Goal: Use online tool/utility: Use online tool/utility

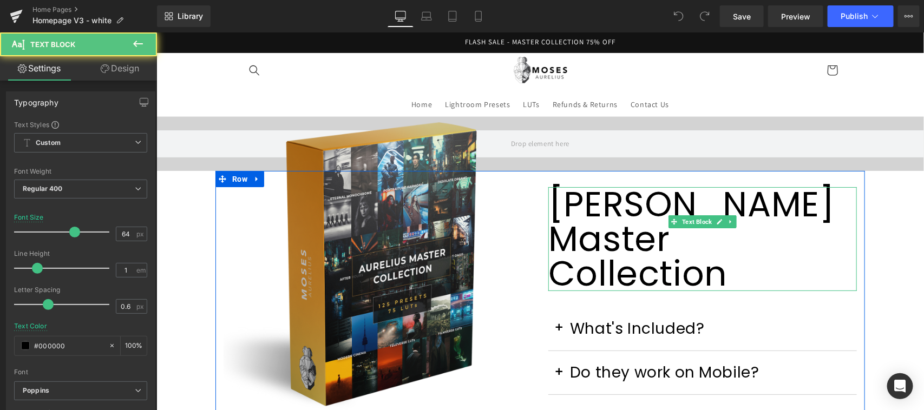
click at [655, 235] on p "[PERSON_NAME] Master Collection" at bounding box center [702, 239] width 309 height 104
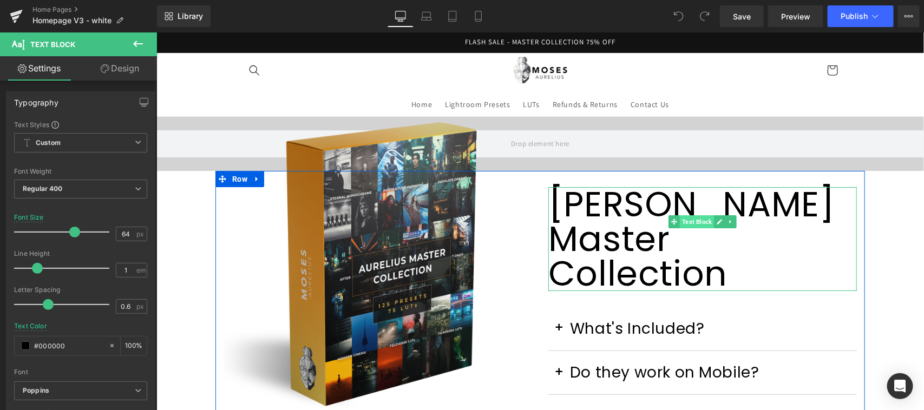
click at [694, 217] on span "Text Block" at bounding box center [696, 221] width 34 height 13
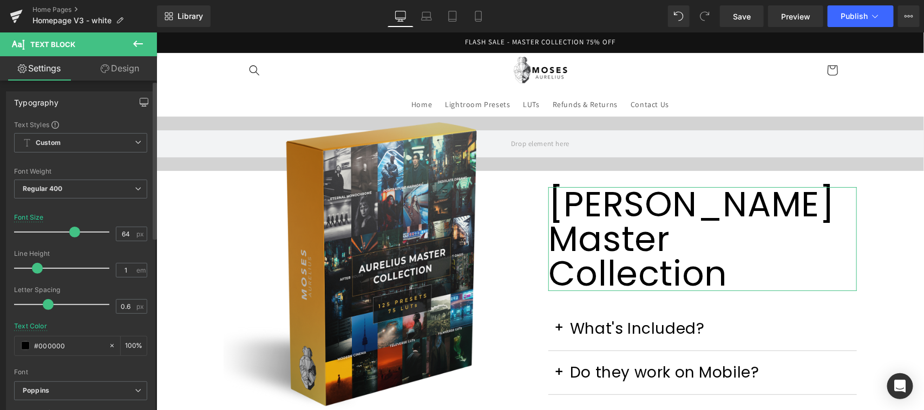
click at [141, 99] on icon "button" at bounding box center [144, 102] width 9 height 9
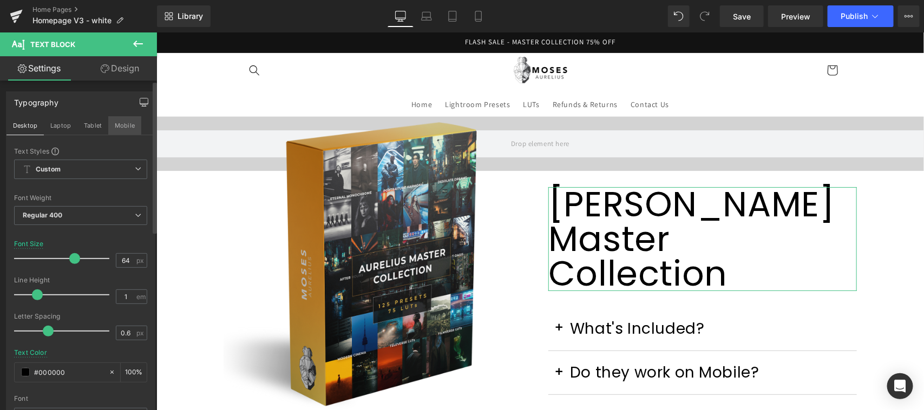
click at [125, 126] on button "Mobile" at bounding box center [124, 125] width 33 height 18
type input "35"
type input "100"
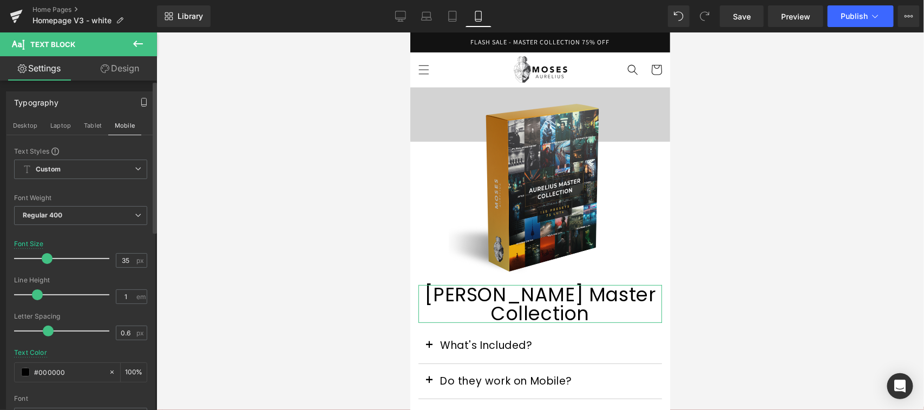
scroll to position [173, 0]
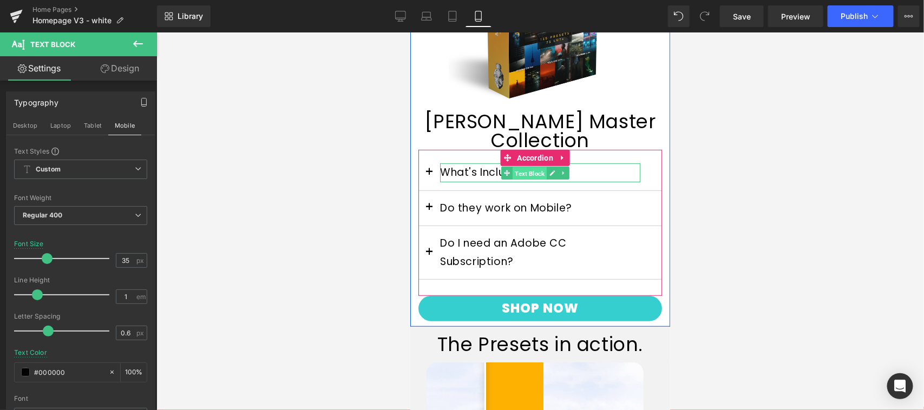
click at [516, 166] on span "Text Block" at bounding box center [529, 172] width 34 height 13
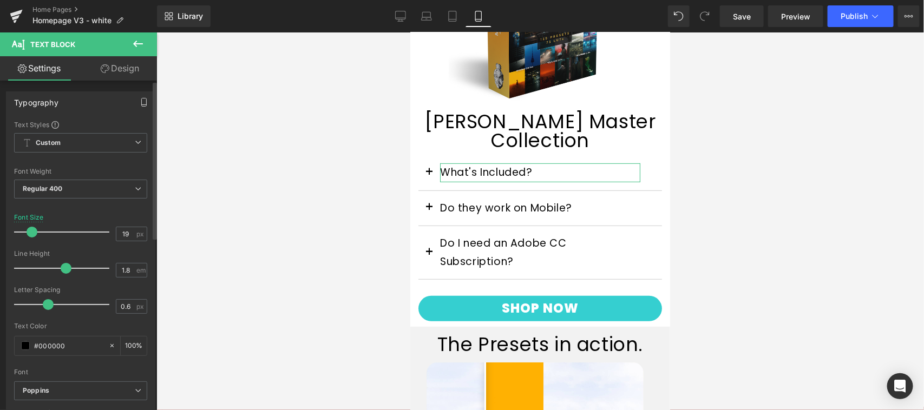
click at [140, 101] on icon "button" at bounding box center [144, 102] width 9 height 9
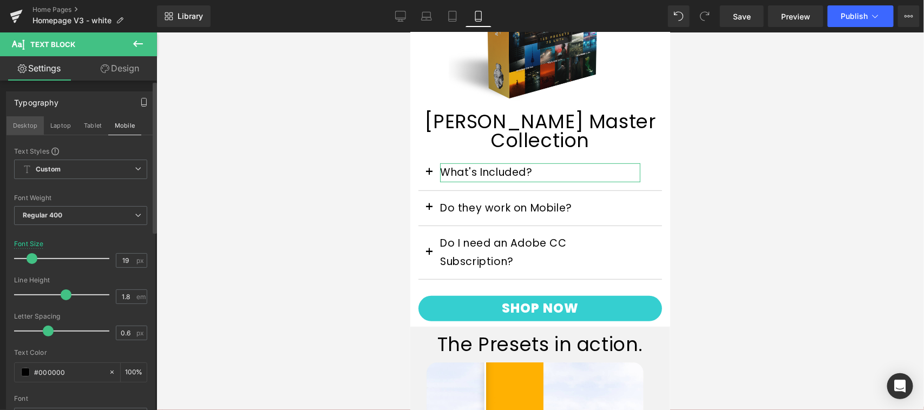
drag, startPoint x: 25, startPoint y: 127, endPoint x: 165, endPoint y: 186, distance: 151.4
click at [25, 127] on button "Desktop" at bounding box center [24, 125] width 37 height 18
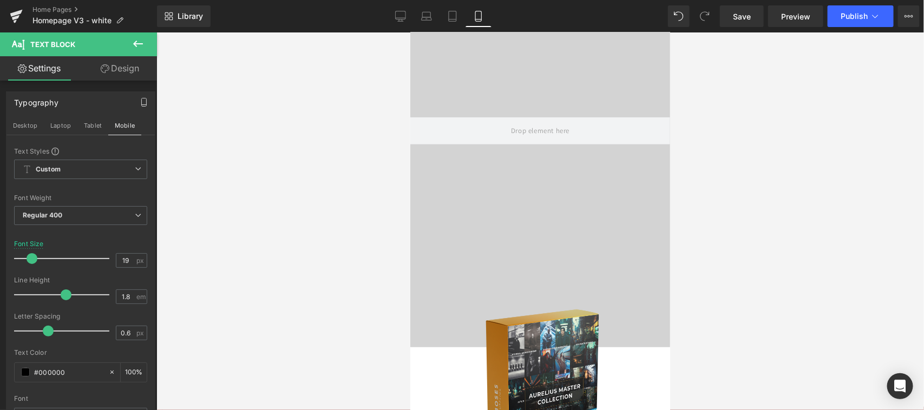
type input "28"
type input "100"
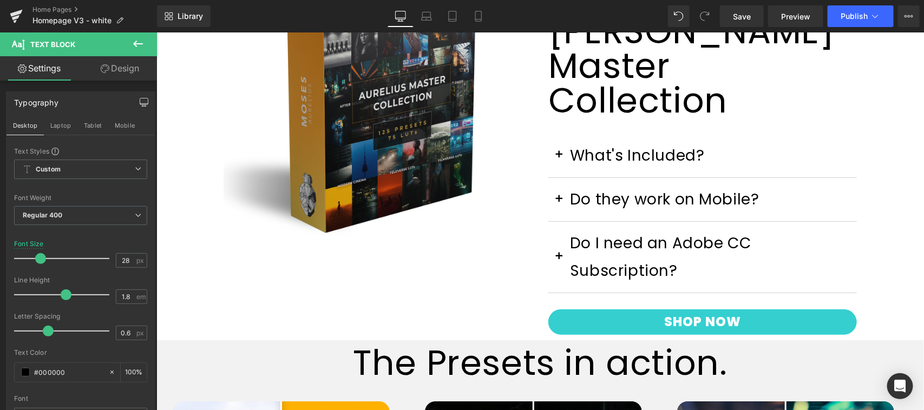
scroll to position [123, 0]
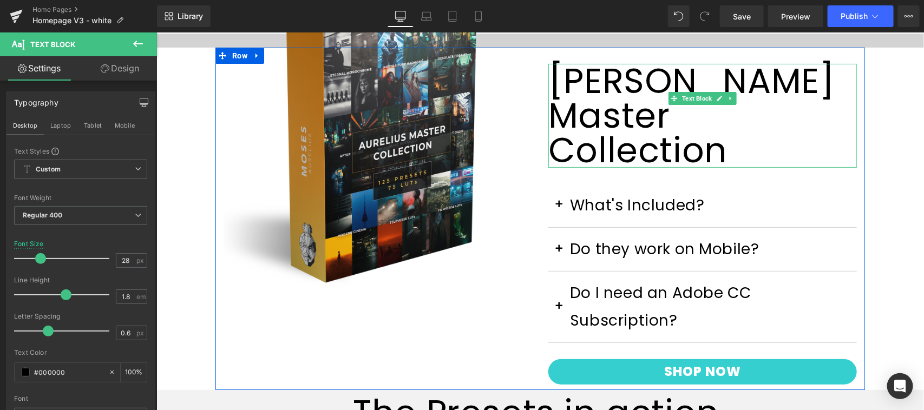
click at [605, 93] on p "[PERSON_NAME] Master Collection" at bounding box center [702, 115] width 309 height 104
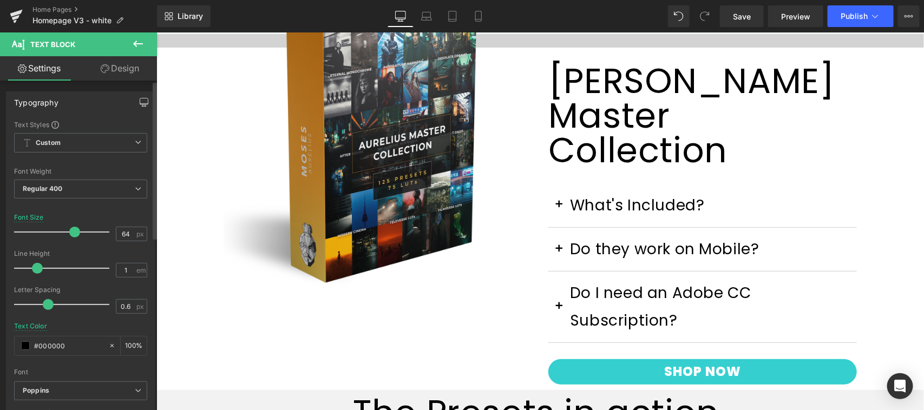
click at [140, 99] on icon "button" at bounding box center [144, 102] width 9 height 9
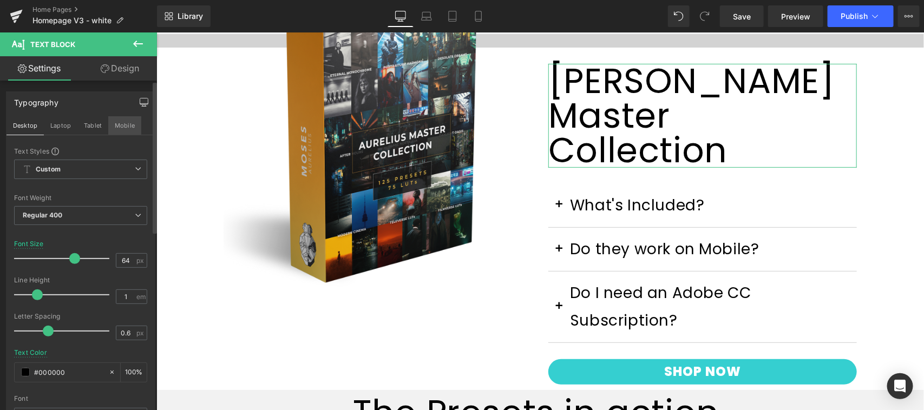
click at [122, 126] on button "Mobile" at bounding box center [124, 125] width 33 height 18
type input "35"
type input "100"
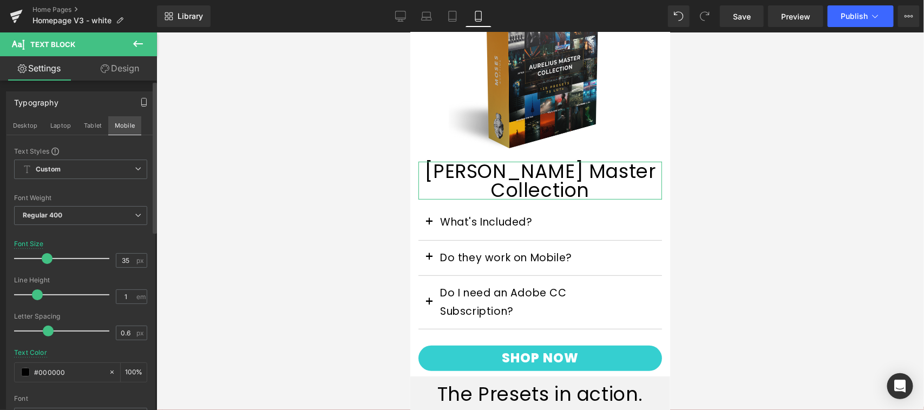
scroll to position [270, 0]
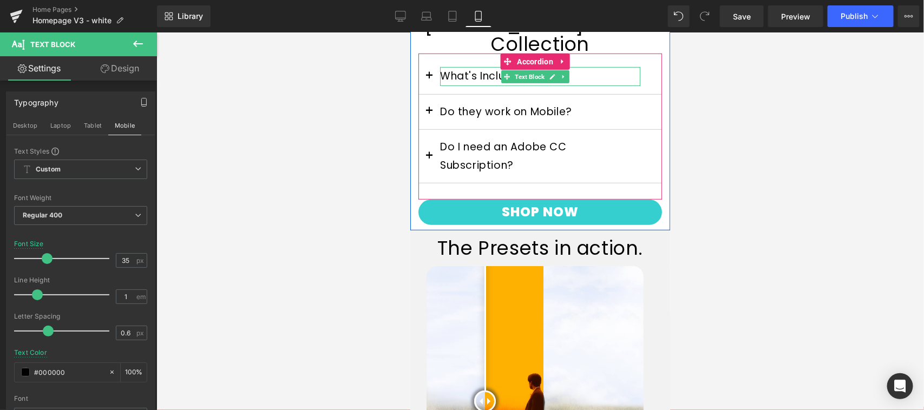
click at [476, 68] on p "What's Included?" at bounding box center [540, 76] width 200 height 18
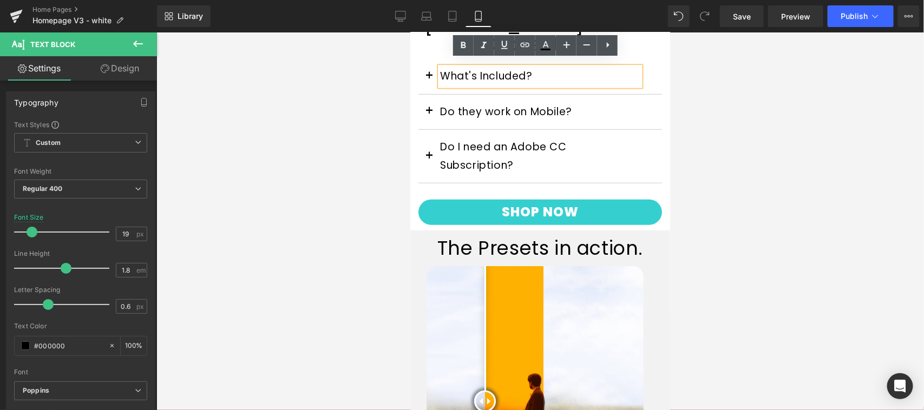
click at [429, 66] on button "button" at bounding box center [429, 75] width 22 height 35
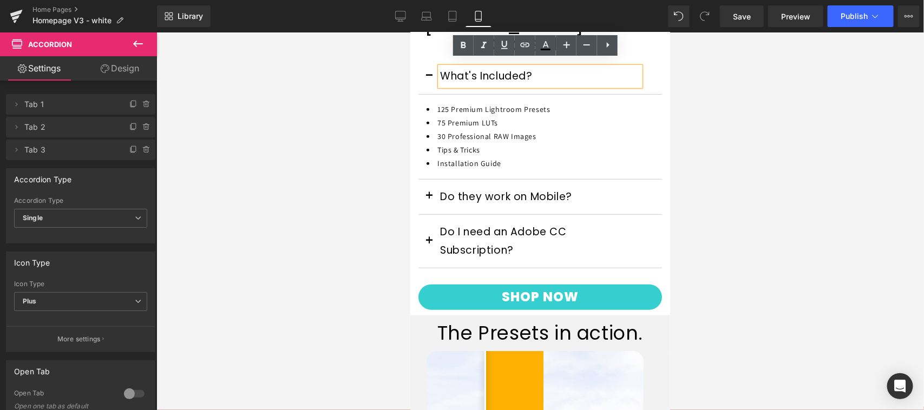
click at [486, 116] on li "75 Premium LUTs" at bounding box center [539, 123] width 227 height 14
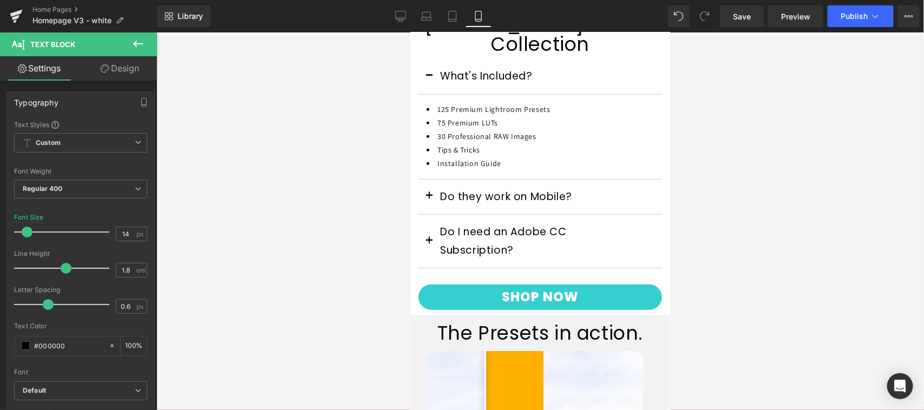
scroll to position [44, 0]
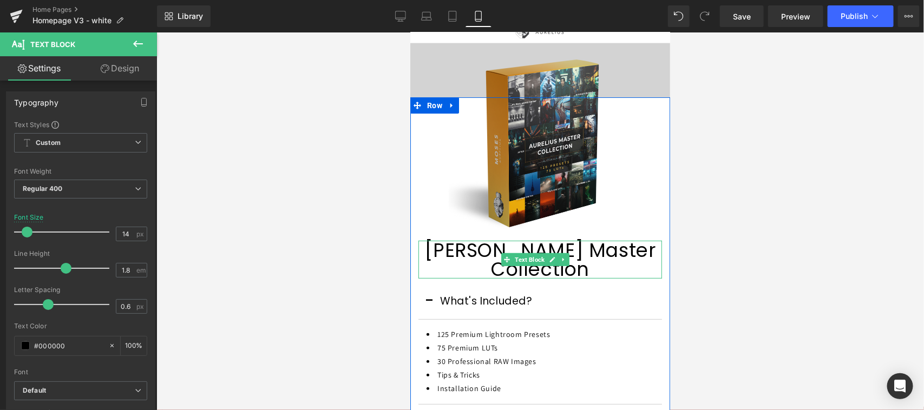
click at [532, 253] on span "Text Block" at bounding box center [529, 259] width 34 height 13
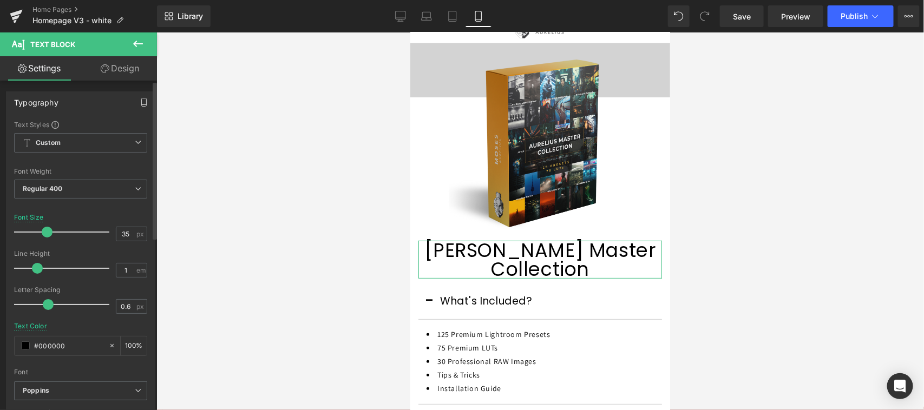
click at [140, 98] on icon "button" at bounding box center [144, 102] width 9 height 9
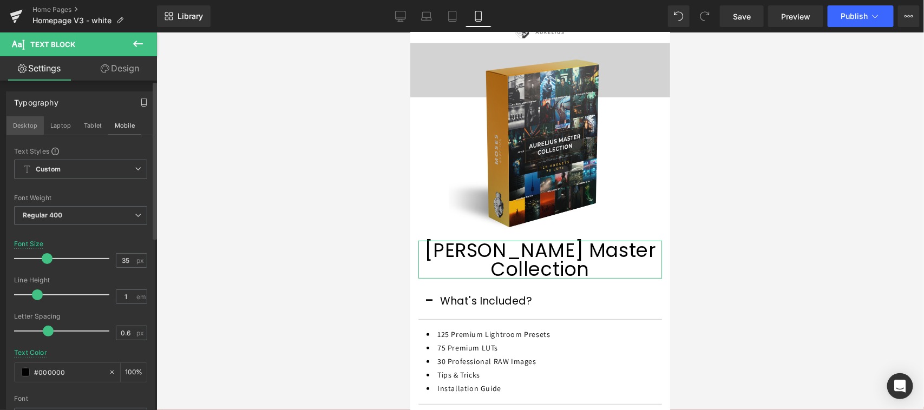
click at [36, 125] on button "Desktop" at bounding box center [24, 125] width 37 height 18
type input "64"
type input "100"
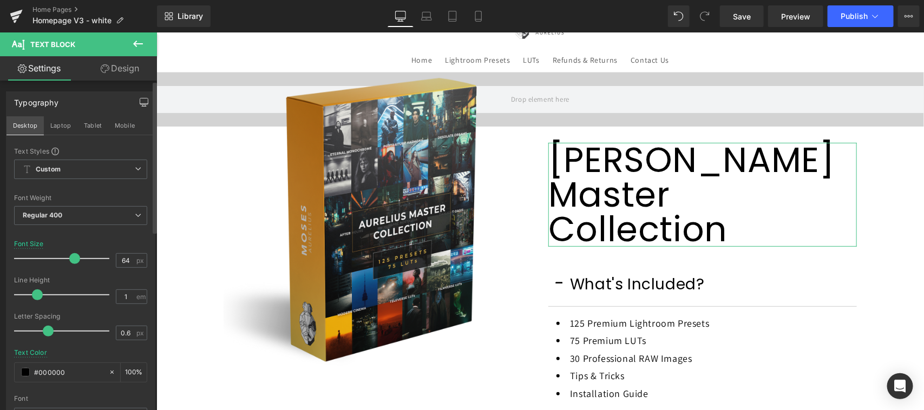
scroll to position [0, 0]
